Goal: Navigation & Orientation: Understand site structure

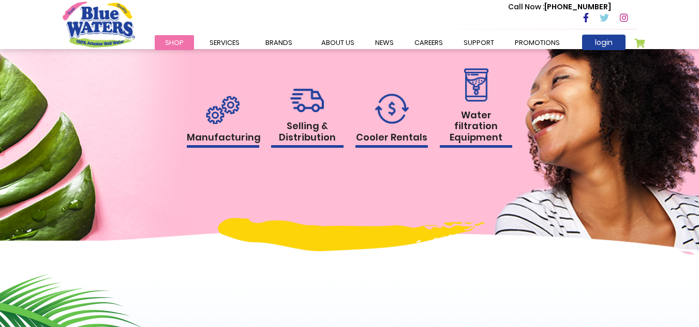
scroll to position [1034, 0]
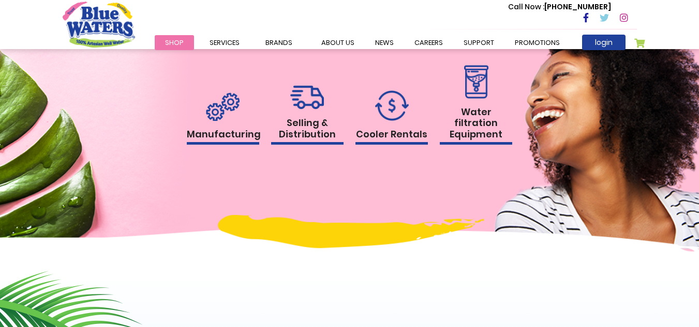
click at [314, 97] on img at bounding box center [307, 97] width 34 height 24
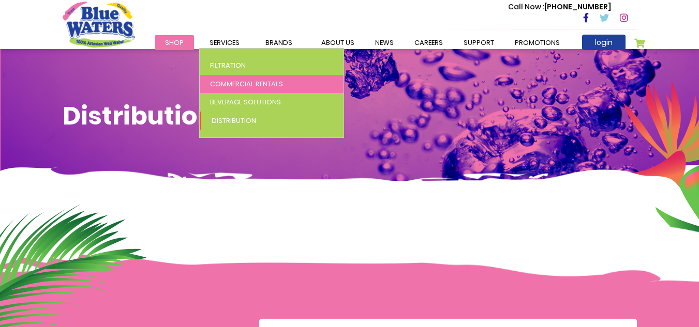
click at [231, 89] on link "Commercial Rentals" at bounding box center [272, 84] width 144 height 19
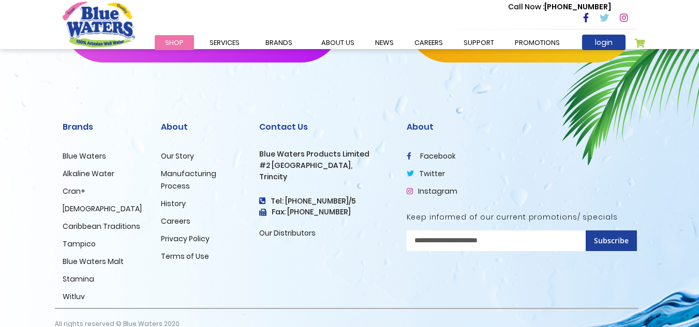
scroll to position [698, 0]
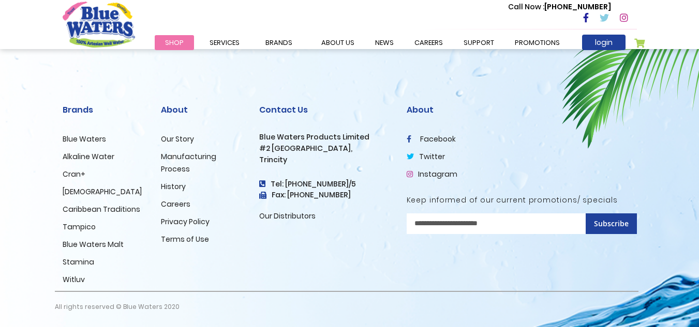
click at [74, 279] on link "Witluv" at bounding box center [74, 280] width 22 height 10
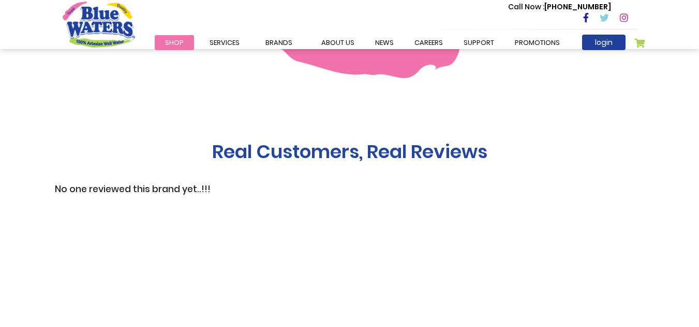
scroll to position [914, 0]
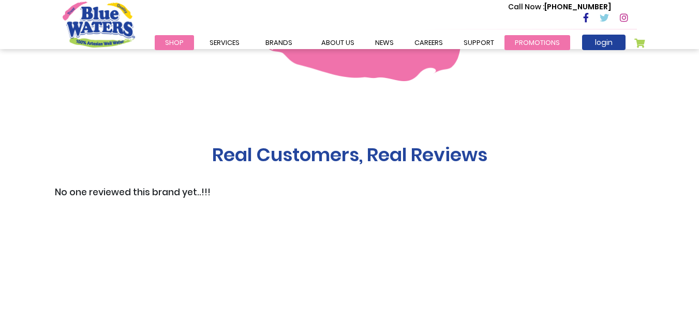
click at [516, 47] on link "Promotions" at bounding box center [537, 42] width 66 height 15
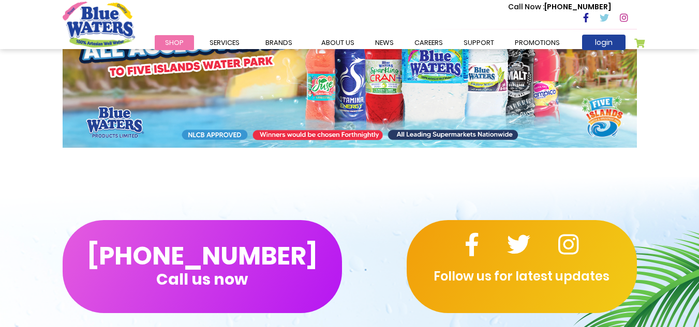
scroll to position [53, 0]
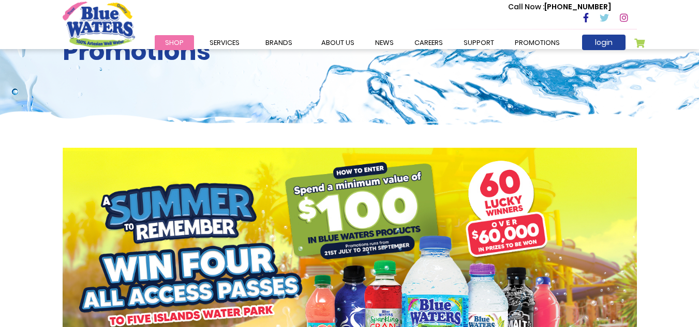
click at [0, 0] on link "WitLuv" at bounding box center [0, 0] width 0 height 0
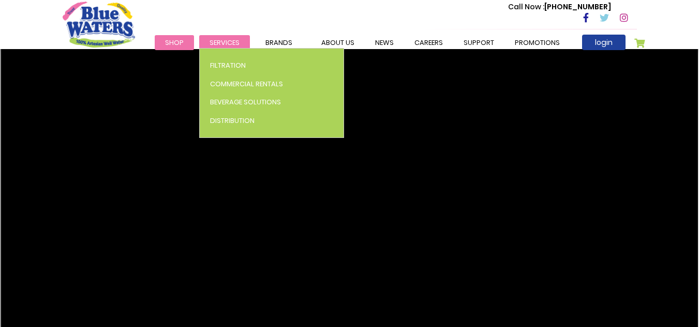
click at [225, 38] on span "Services" at bounding box center [224, 43] width 30 height 10
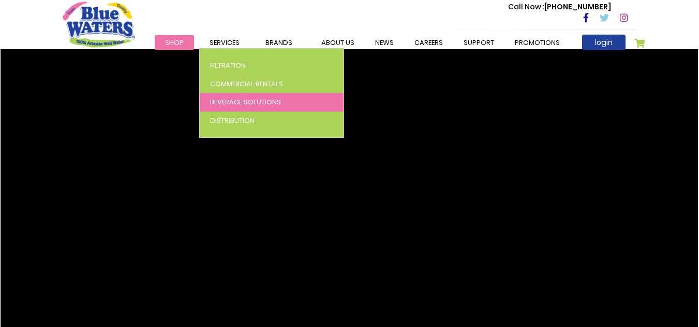
click at [226, 98] on span "Beverage Solutions" at bounding box center [245, 102] width 71 height 10
